Goal: Task Accomplishment & Management: Complete application form

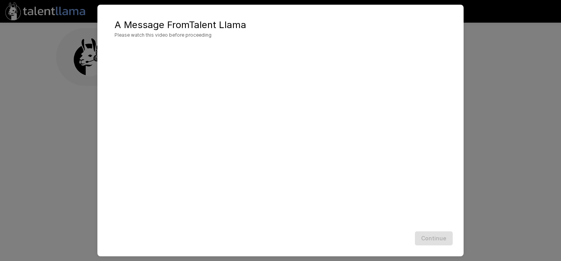
scroll to position [0, 0]
click at [434, 238] on button "Continue" at bounding box center [434, 238] width 38 height 14
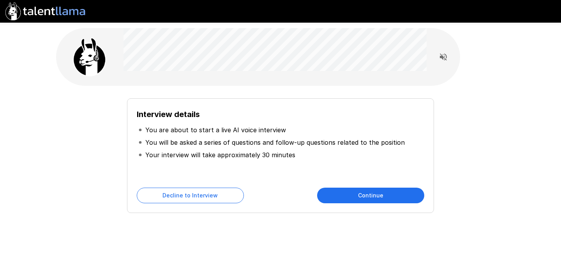
click at [393, 186] on div "Interview details You are about to start a live AI voice interview You will be …" at bounding box center [280, 155] width 307 height 114
click at [369, 196] on button "Continue" at bounding box center [370, 195] width 107 height 16
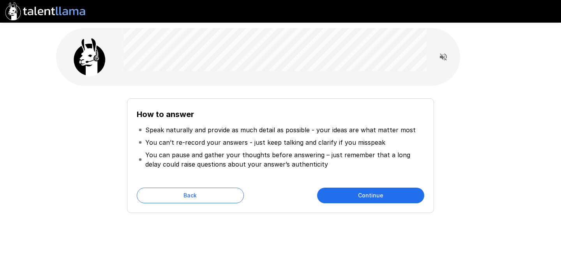
click at [369, 196] on button "Continue" at bounding box center [370, 195] width 107 height 16
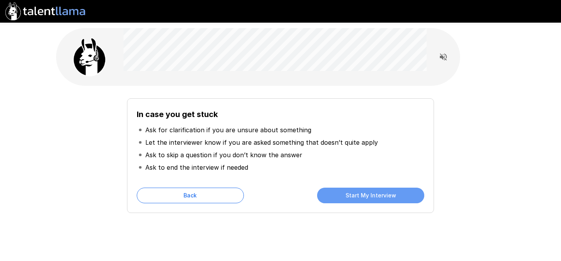
click at [369, 196] on button "Start My Interview" at bounding box center [370, 195] width 107 height 16
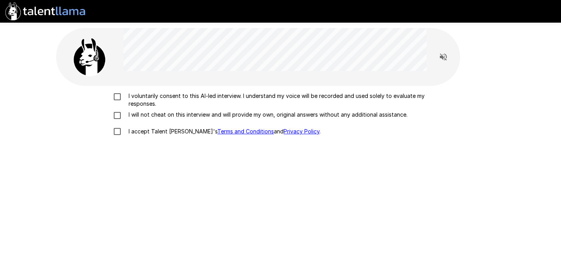
click at [151, 97] on p "I voluntarily consent to this AI-led interview. I understand my voice will be r…" at bounding box center [288, 100] width 326 height 16
click at [146, 116] on p "I will not cheat on this interview and will provide my own, original answers wi…" at bounding box center [266, 115] width 282 height 8
click at [143, 130] on p "I accept Talent Llama's Terms and Conditions and Privacy Policy ." at bounding box center [222, 131] width 195 height 8
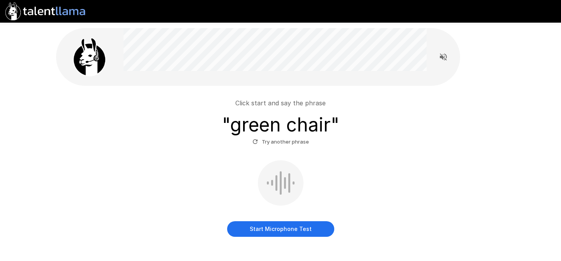
click at [299, 230] on button "Start Microphone Test" at bounding box center [280, 229] width 107 height 16
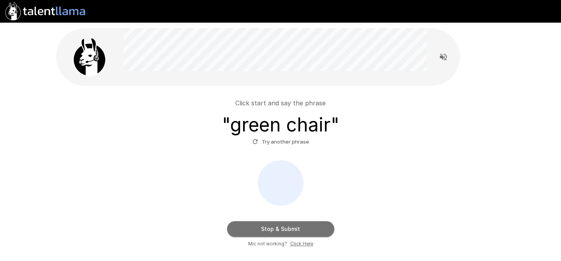
click at [298, 226] on button "Stop & Submit" at bounding box center [280, 229] width 107 height 16
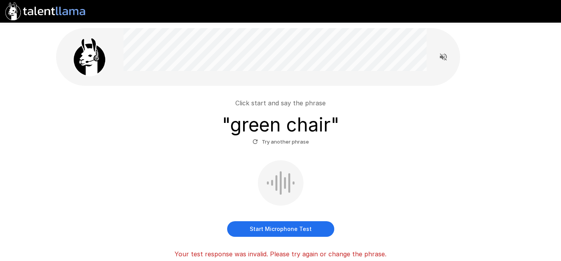
click at [306, 228] on button "Start Microphone Test" at bounding box center [280, 229] width 107 height 16
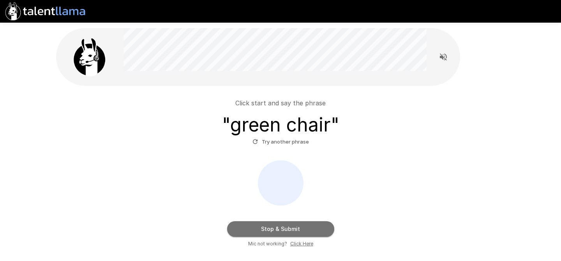
click at [312, 230] on button "Stop & Submit" at bounding box center [280, 229] width 107 height 16
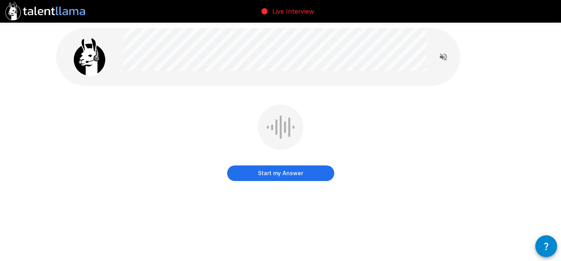
click at [448, 59] on button "Read questions aloud" at bounding box center [443, 57] width 16 height 16
click at [289, 179] on button "Start my Answer" at bounding box center [280, 173] width 107 height 16
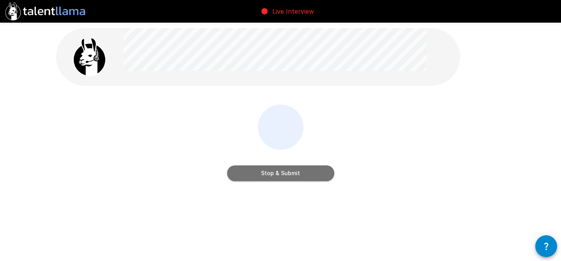
click at [323, 173] on button "Stop & Submit" at bounding box center [280, 173] width 107 height 16
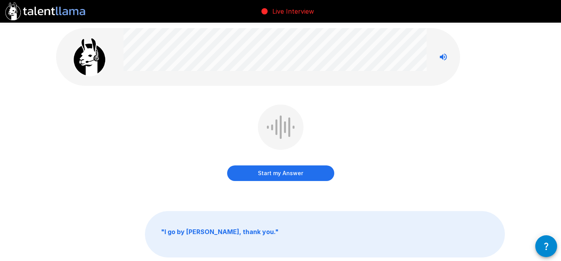
click at [302, 173] on button "Start my Answer" at bounding box center [280, 173] width 107 height 16
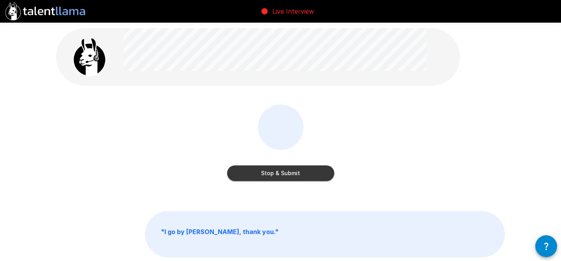
click at [299, 161] on div "Stop & Submit" at bounding box center [280, 165] width 107 height 31
click at [298, 172] on button "Stop & Submit" at bounding box center [280, 173] width 107 height 16
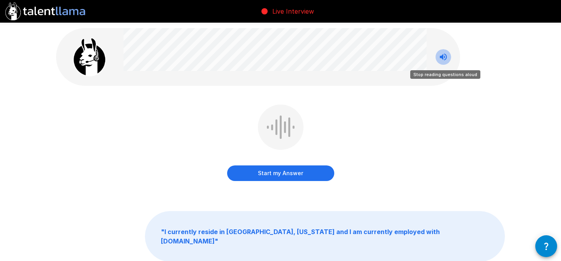
click at [443, 49] on button "Stop reading questions aloud" at bounding box center [443, 57] width 16 height 16
click at [443, 58] on icon "Read questions aloud" at bounding box center [443, 56] width 7 height 7
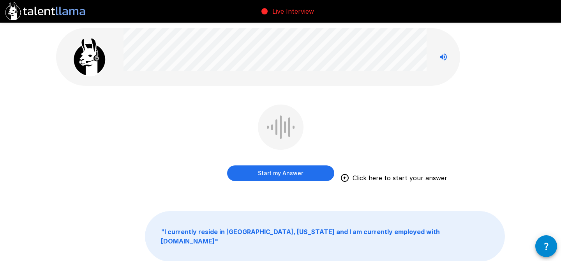
click at [271, 176] on button "Start my Answer" at bounding box center [280, 173] width 107 height 16
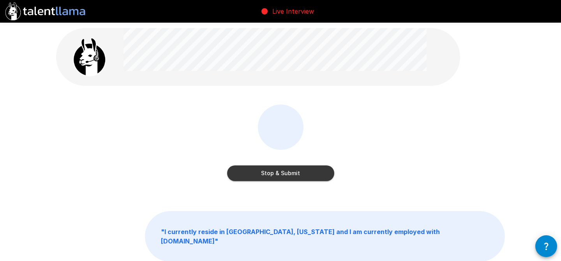
click at [295, 175] on button "Stop & Submit" at bounding box center [280, 173] width 107 height 16
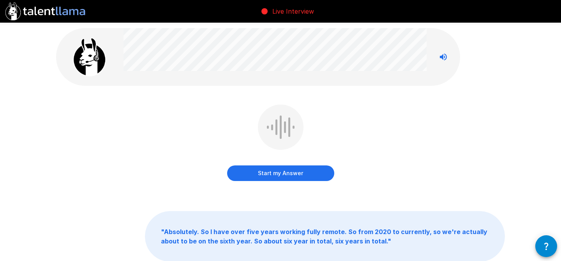
click at [290, 174] on button "Start my Answer" at bounding box center [280, 173] width 107 height 16
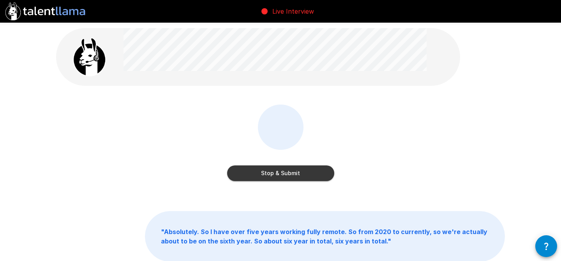
click at [294, 184] on div "Stop & Submit" at bounding box center [280, 148] width 449 height 88
click at [295, 174] on button "Stop & Submit" at bounding box center [280, 173] width 107 height 16
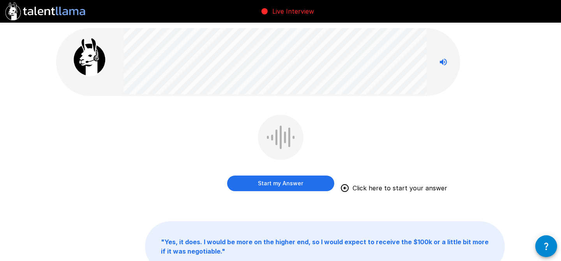
click at [282, 180] on button "Start my Answer" at bounding box center [280, 183] width 107 height 16
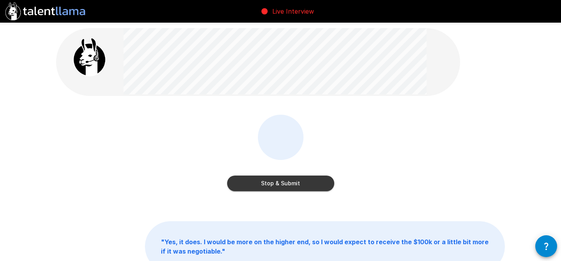
click at [289, 181] on button "Stop & Submit" at bounding box center [280, 183] width 107 height 16
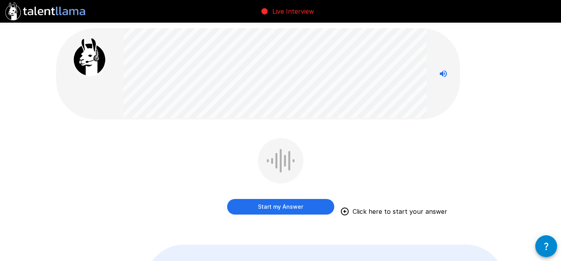
click at [261, 215] on div "Start my Answer Click here to start your answer" at bounding box center [280, 177] width 107 height 79
click at [270, 208] on button "Start my Answer" at bounding box center [280, 207] width 107 height 16
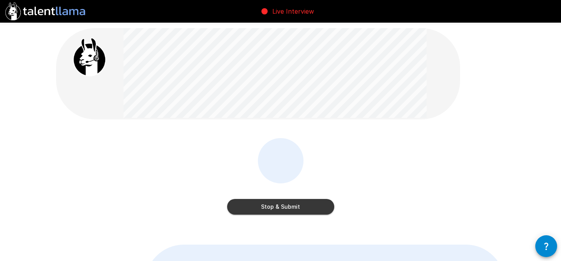
click at [288, 204] on button "Stop & Submit" at bounding box center [280, 207] width 107 height 16
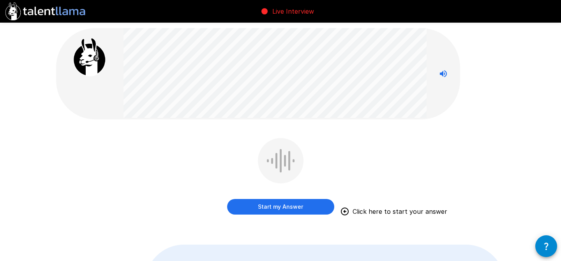
click at [270, 206] on button "Start my Answer" at bounding box center [280, 207] width 107 height 16
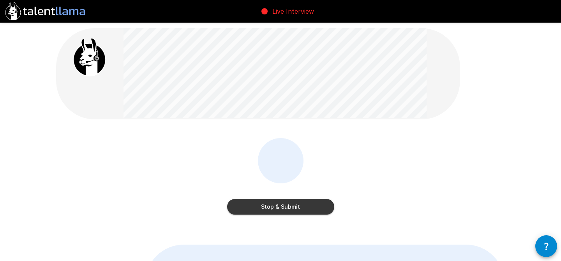
click at [285, 203] on button "Stop & Submit" at bounding box center [280, 207] width 107 height 16
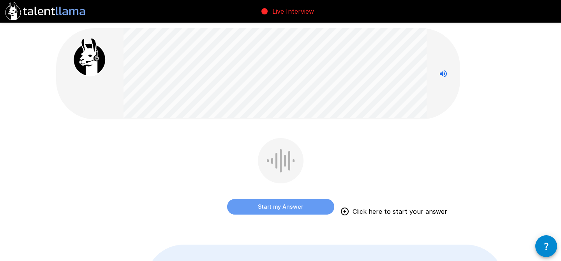
click at [286, 199] on button "Start my Answer" at bounding box center [280, 207] width 107 height 16
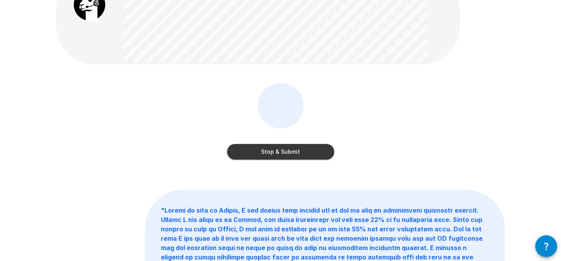
scroll to position [25, 0]
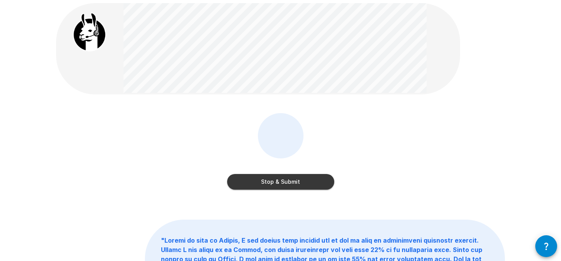
click at [279, 180] on button "Stop & Submit" at bounding box center [280, 182] width 107 height 16
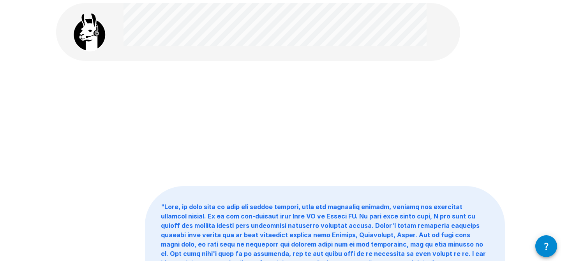
scroll to position [0, 0]
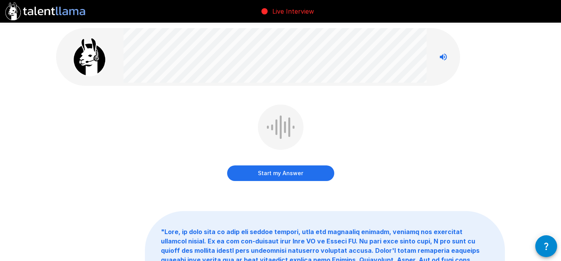
click at [272, 173] on button "Start my Answer" at bounding box center [280, 173] width 107 height 16
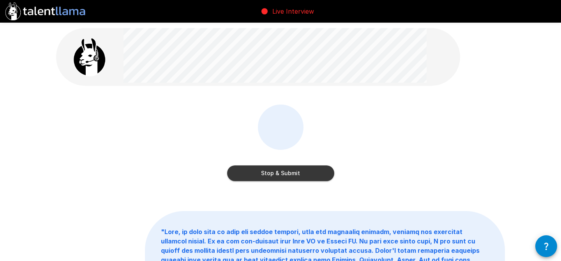
click at [315, 175] on button "Stop & Submit" at bounding box center [280, 173] width 107 height 16
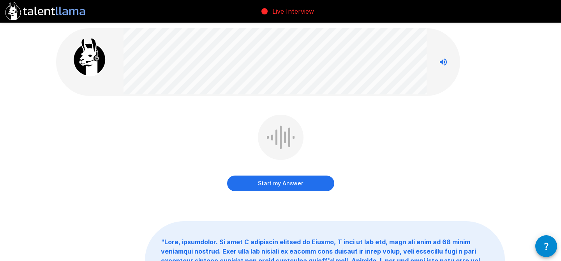
click at [272, 186] on button "Start my Answer" at bounding box center [280, 183] width 107 height 16
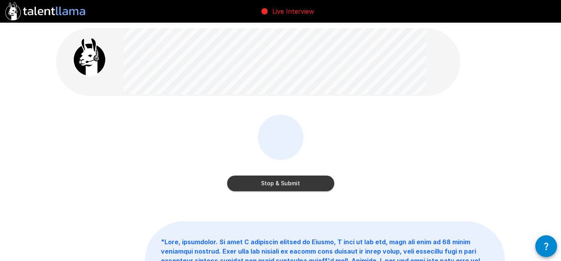
click at [305, 183] on button "Stop & Submit" at bounding box center [280, 183] width 107 height 16
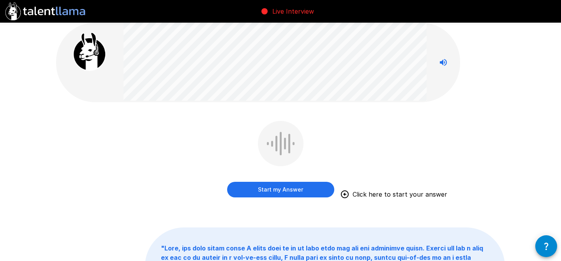
scroll to position [18, 0]
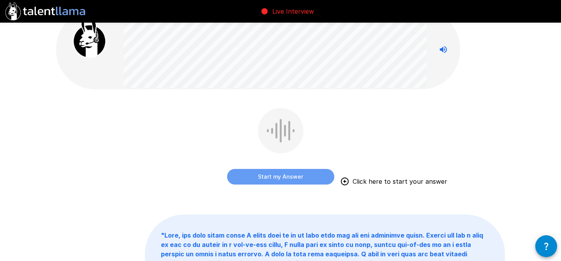
click at [302, 173] on button "Start my Answer" at bounding box center [280, 177] width 107 height 16
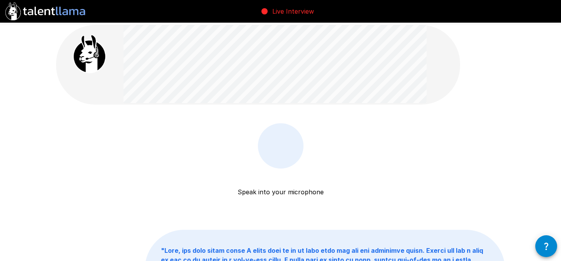
scroll to position [2, 0]
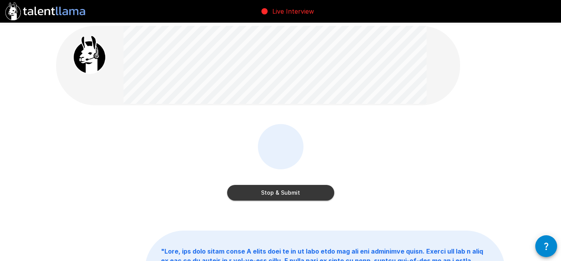
click at [282, 194] on button "Stop & Submit" at bounding box center [280, 193] width 107 height 16
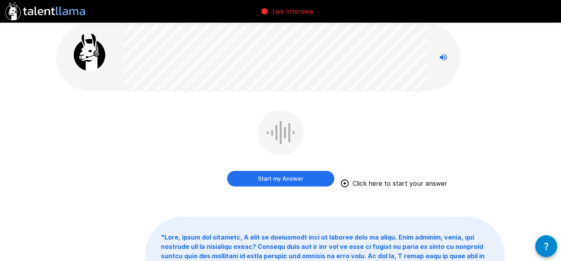
scroll to position [0, 0]
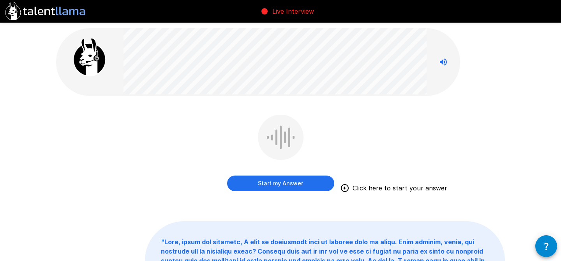
click at [280, 185] on button "Start my Answer" at bounding box center [280, 183] width 107 height 16
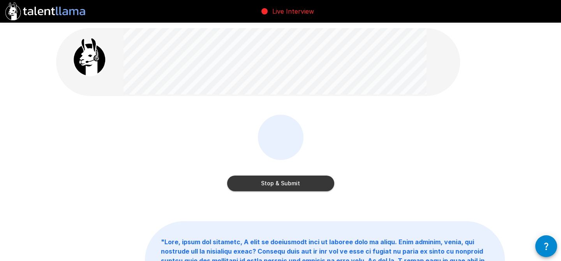
click at [285, 181] on button "Stop & Submit" at bounding box center [280, 183] width 107 height 16
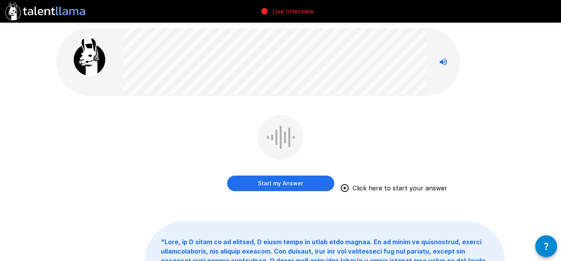
click at [285, 179] on button "Start my Answer" at bounding box center [280, 183] width 107 height 16
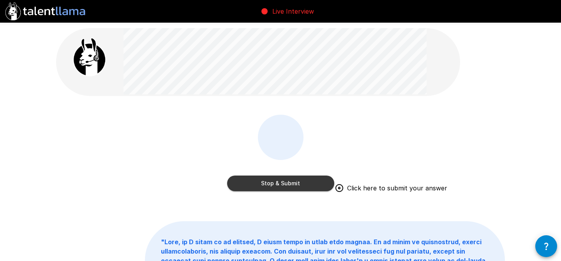
click at [269, 183] on button "Stop & Submit" at bounding box center [280, 183] width 107 height 16
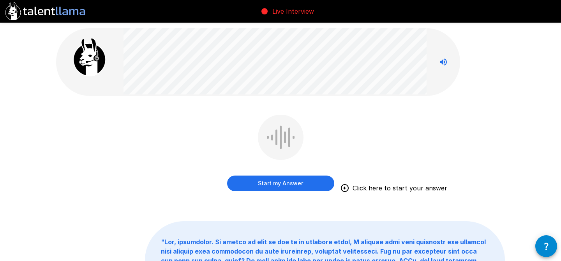
click at [288, 187] on button "Start my Answer" at bounding box center [280, 183] width 107 height 16
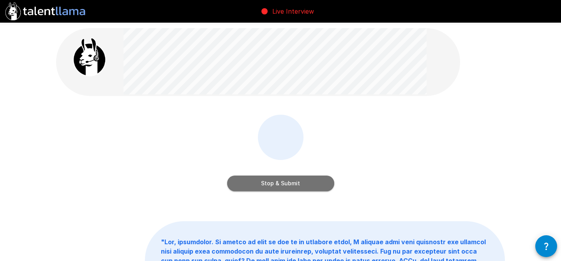
click at [261, 175] on button "Stop & Submit" at bounding box center [280, 183] width 107 height 16
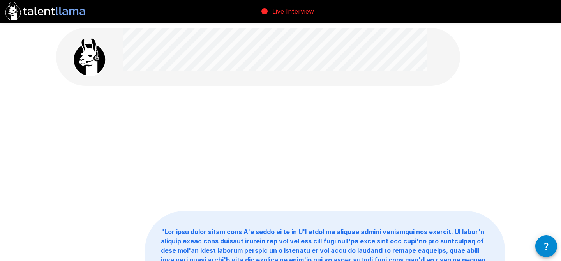
click at [550, 249] on icon "button" at bounding box center [545, 245] width 9 height 9
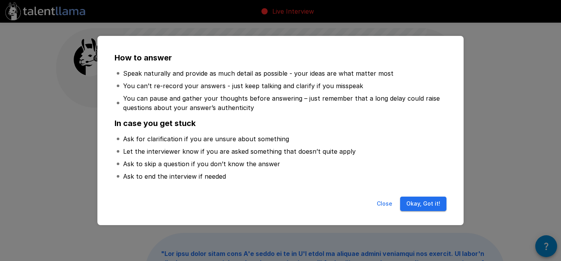
click at [416, 206] on button "Okay, Got it!" at bounding box center [423, 203] width 46 height 14
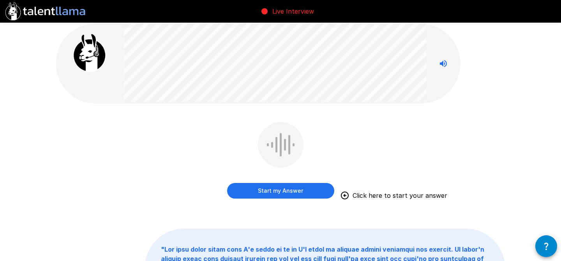
scroll to position [4, 0]
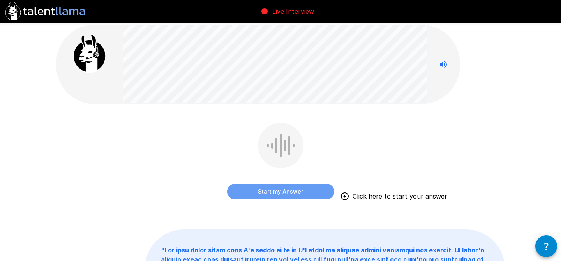
click at [278, 194] on button "Start my Answer" at bounding box center [280, 191] width 107 height 16
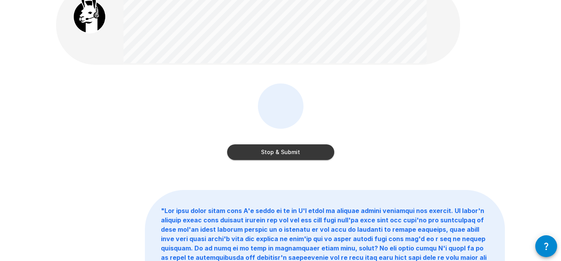
scroll to position [0, 0]
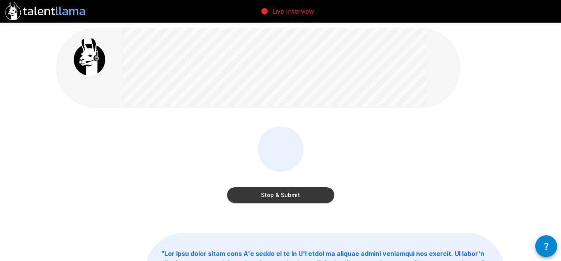
click at [299, 198] on button "Stop & Submit" at bounding box center [280, 195] width 107 height 16
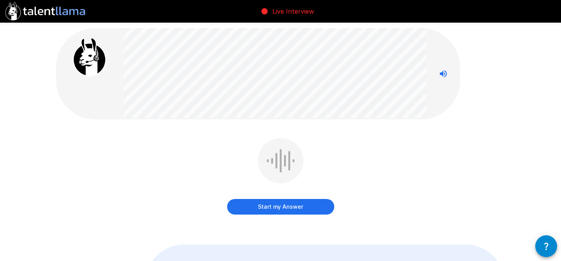
click at [289, 210] on button "Start my Answer" at bounding box center [280, 207] width 107 height 16
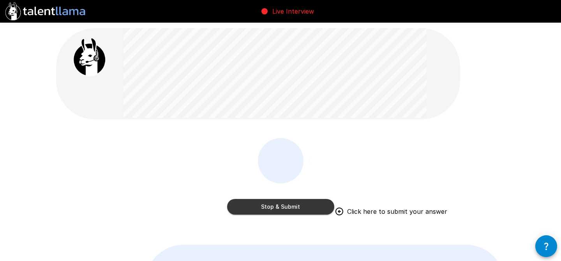
click at [291, 206] on button "Stop & Submit" at bounding box center [280, 207] width 107 height 16
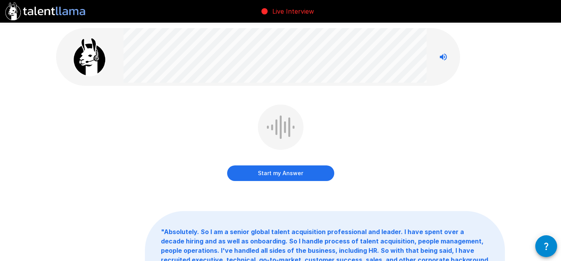
click at [305, 171] on button "Start my Answer" at bounding box center [280, 173] width 107 height 16
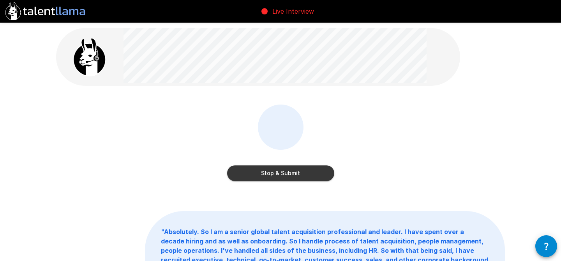
click at [285, 174] on button "Stop & Submit" at bounding box center [280, 173] width 107 height 16
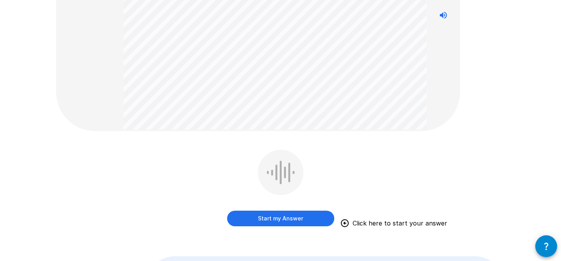
scroll to position [132, 0]
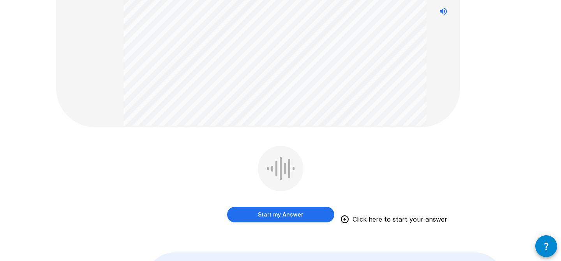
click at [285, 212] on button "Start my Answer" at bounding box center [280, 214] width 107 height 16
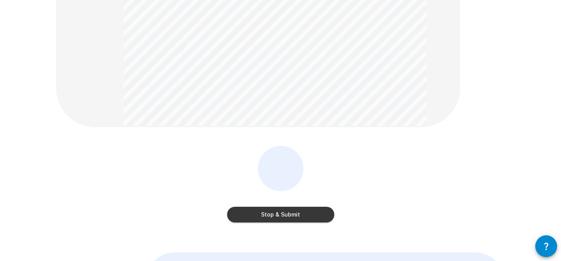
click at [310, 210] on button "Stop & Submit" at bounding box center [280, 214] width 107 height 16
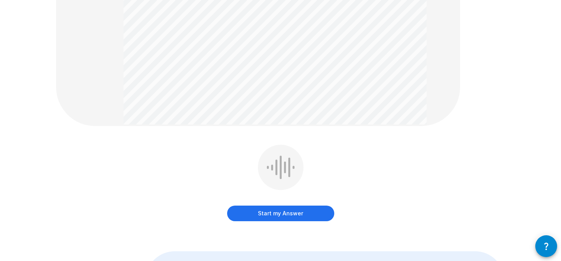
scroll to position [303, 0]
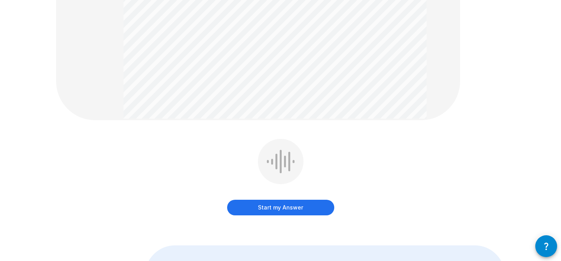
click at [278, 208] on button "Start my Answer" at bounding box center [280, 207] width 107 height 16
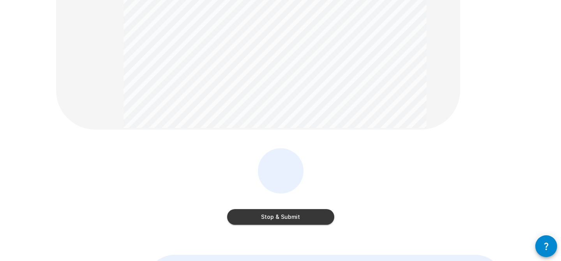
scroll to position [289, 0]
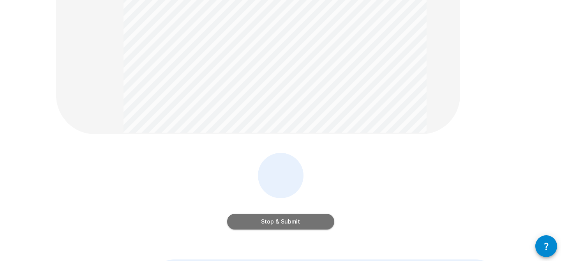
click at [296, 215] on button "Stop & Submit" at bounding box center [280, 221] width 107 height 16
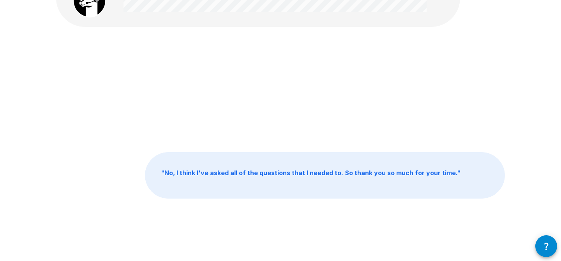
scroll to position [0, 0]
